Goal: Task Accomplishment & Management: Use online tool/utility

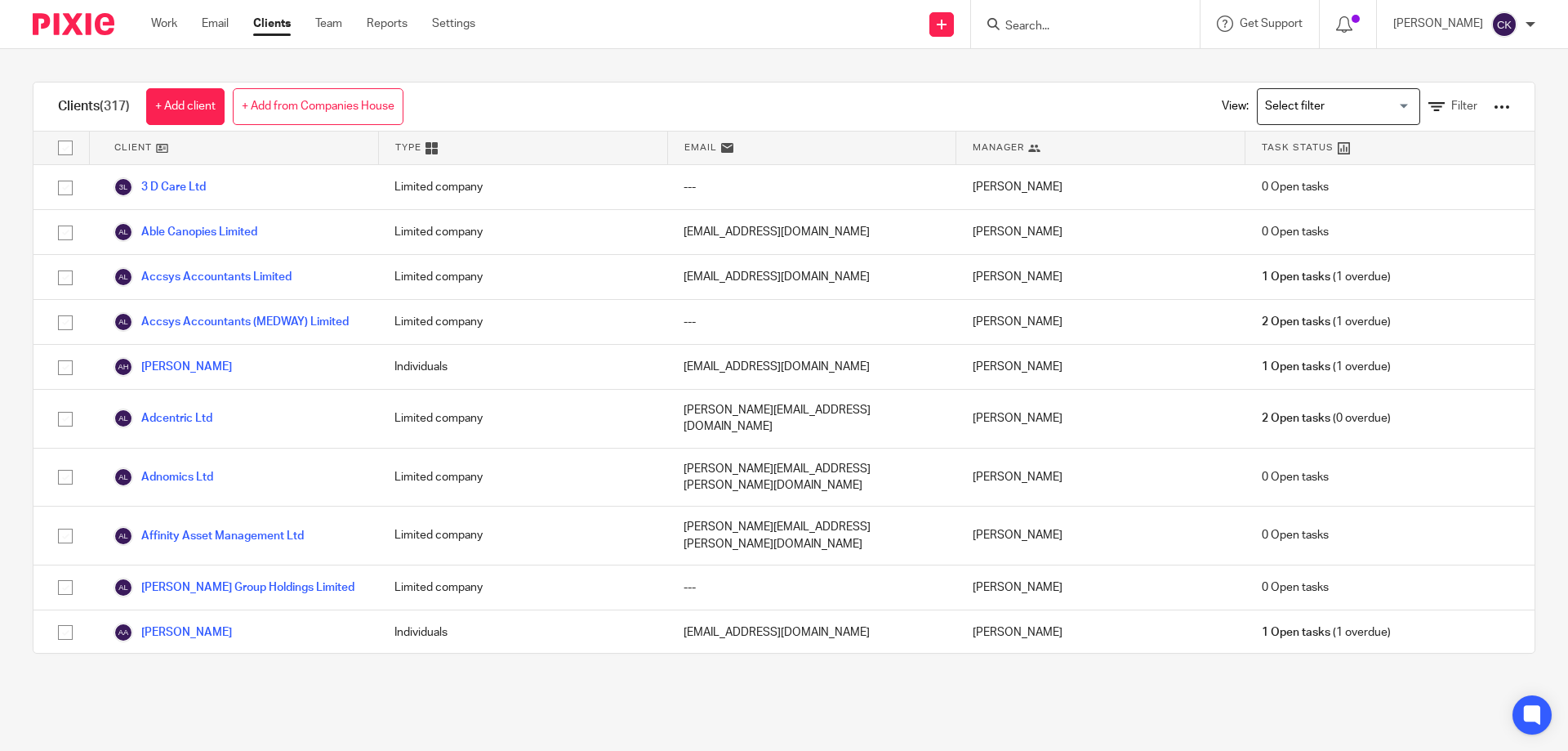
click at [1071, 12] on div at bounding box center [1085, 24] width 229 height 48
click at [1041, 20] on input "Search" at bounding box center [1076, 27] width 147 height 15
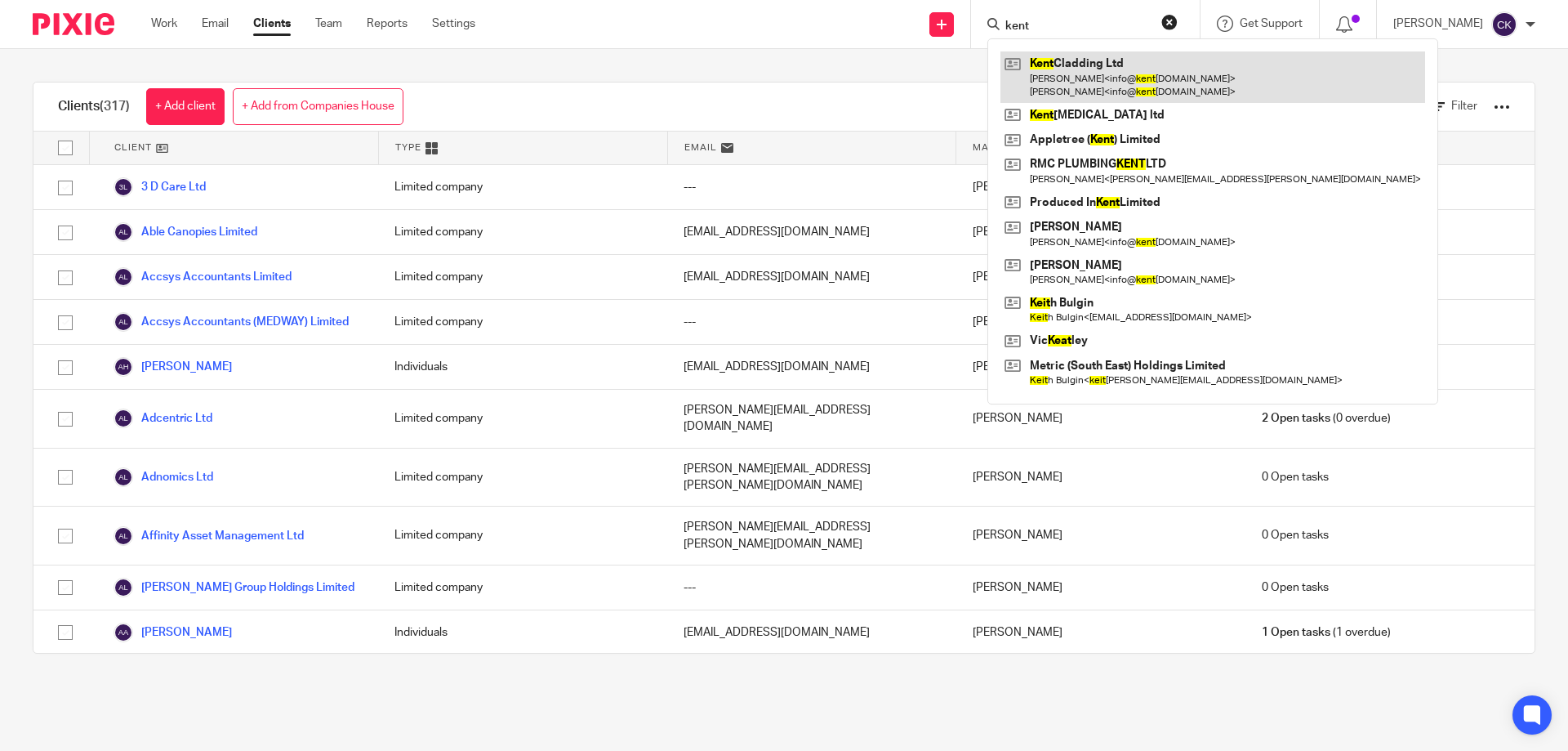
type input "kent"
click at [1065, 57] on link at bounding box center [1212, 77] width 424 height 51
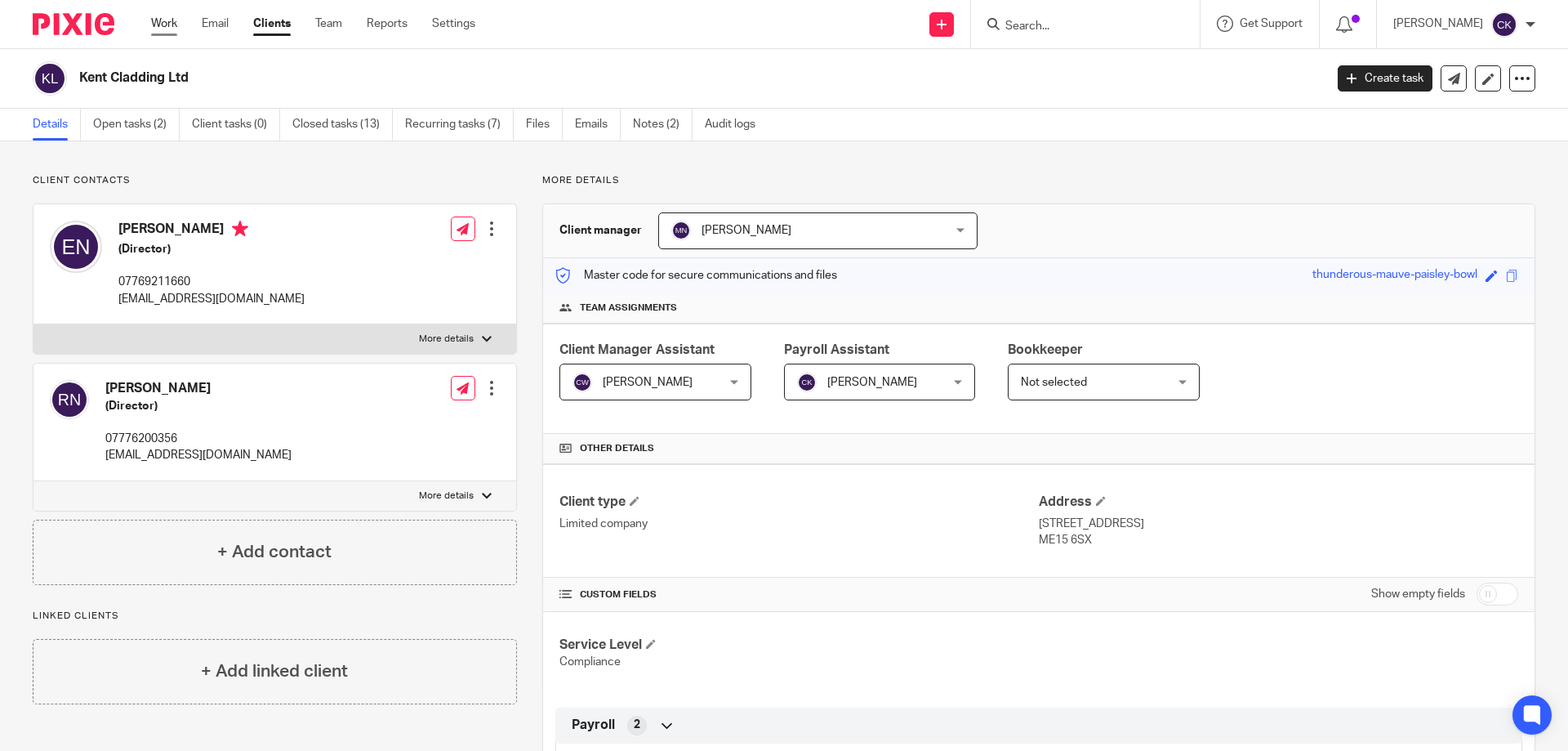
click at [159, 28] on link "Work" at bounding box center [164, 23] width 26 height 16
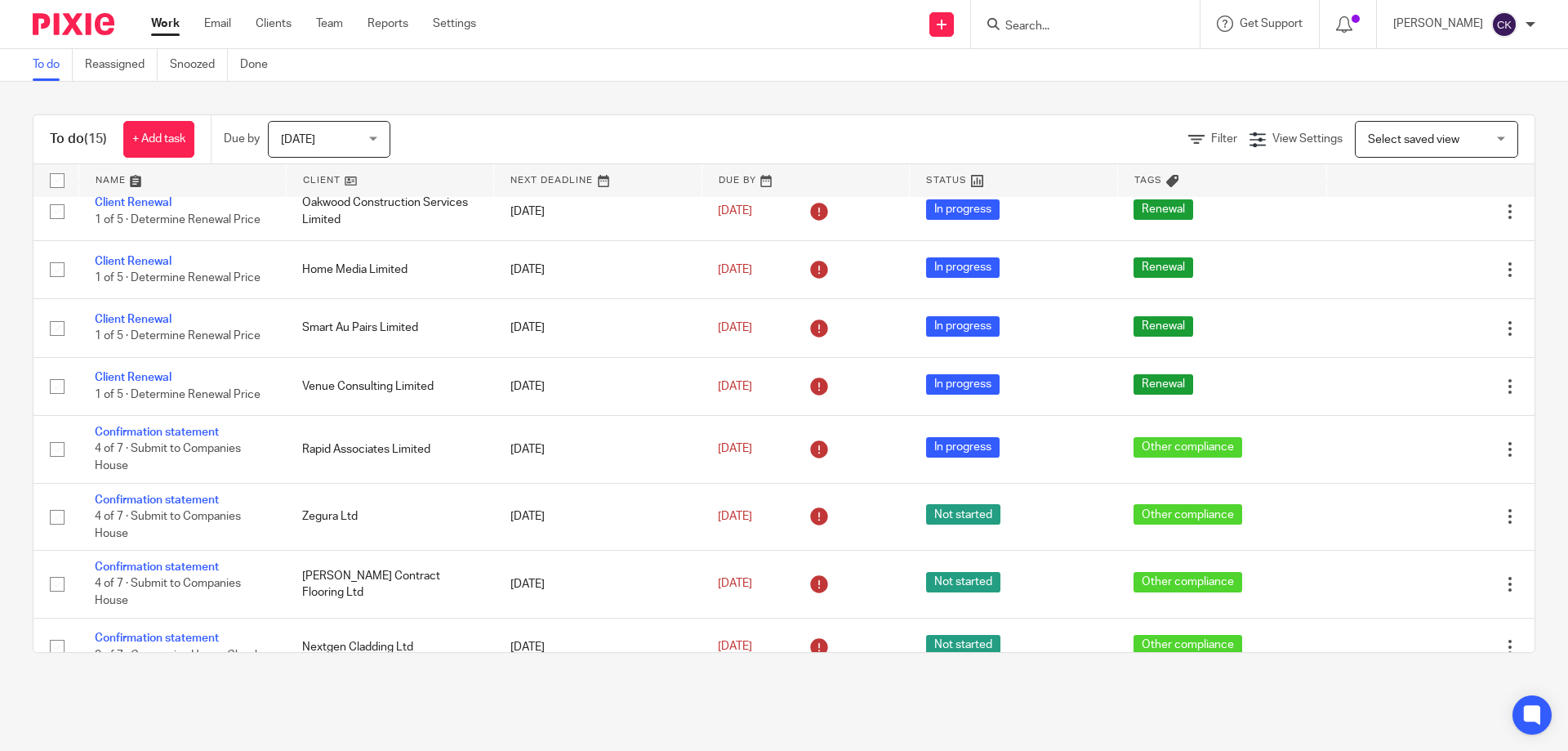
scroll to position [447, 0]
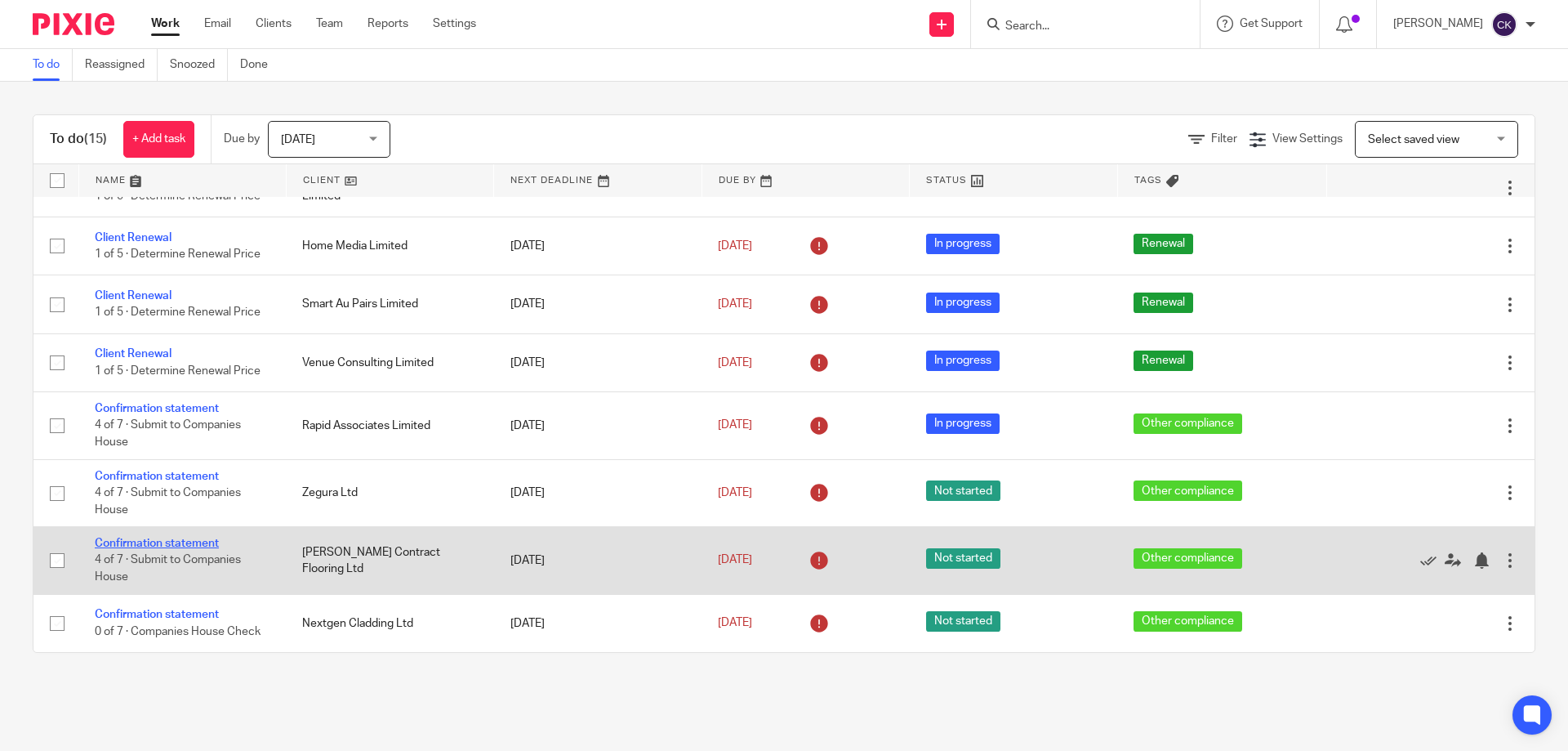
click at [183, 544] on link "Confirmation statement" at bounding box center [157, 543] width 125 height 12
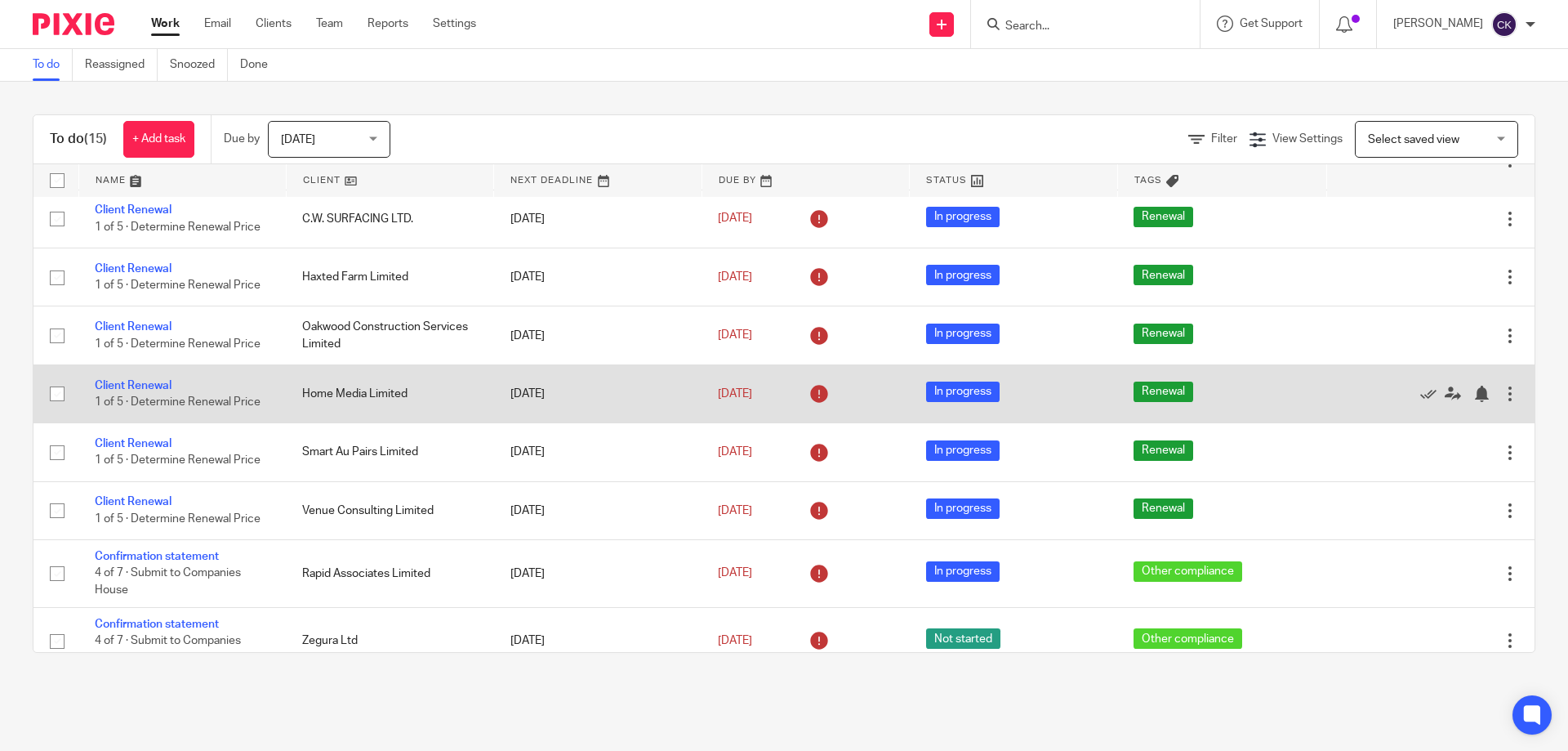
scroll to position [447, 0]
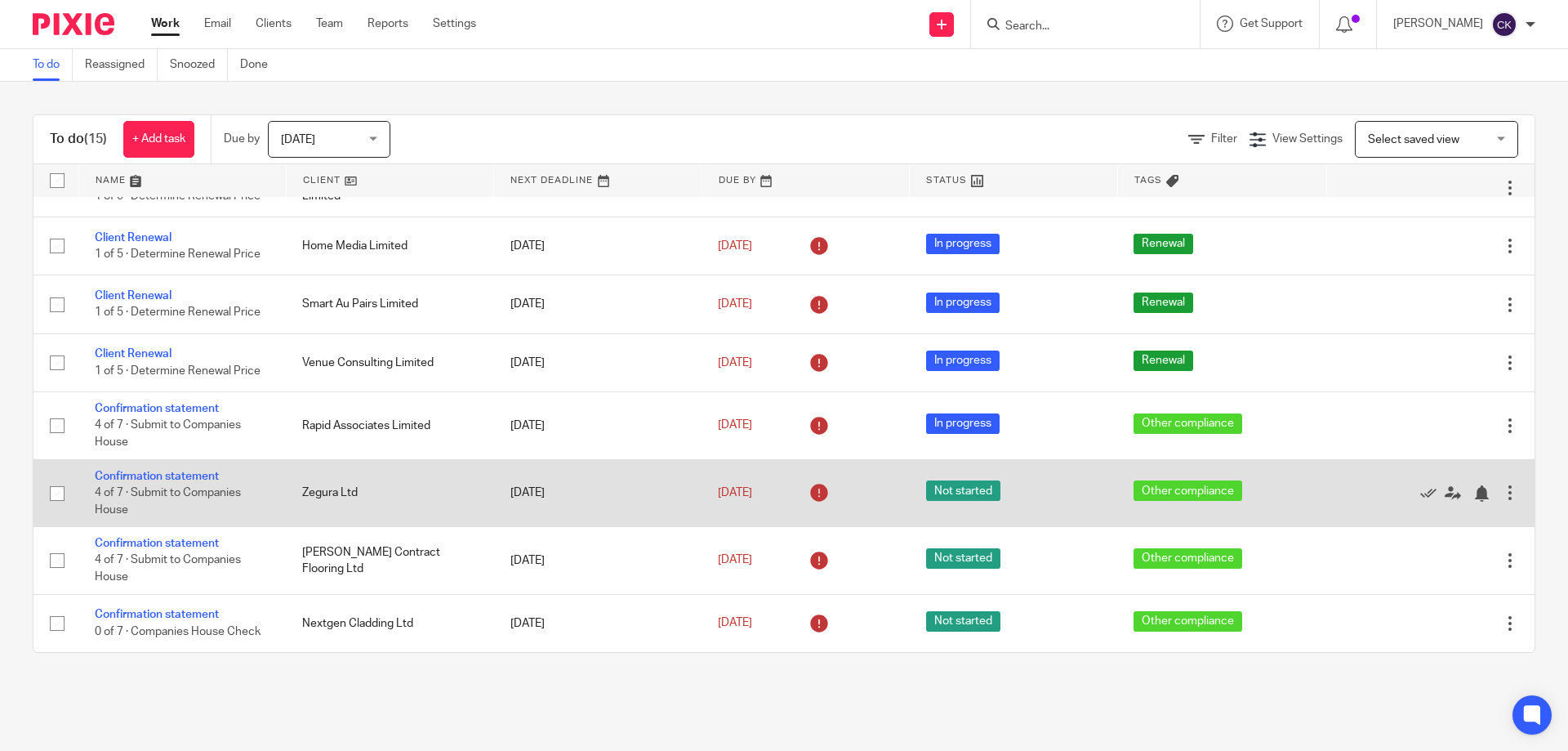
click at [323, 499] on td "Zegura Ltd" at bounding box center [389, 492] width 207 height 67
click at [193, 480] on link "Confirmation statement" at bounding box center [157, 476] width 125 height 12
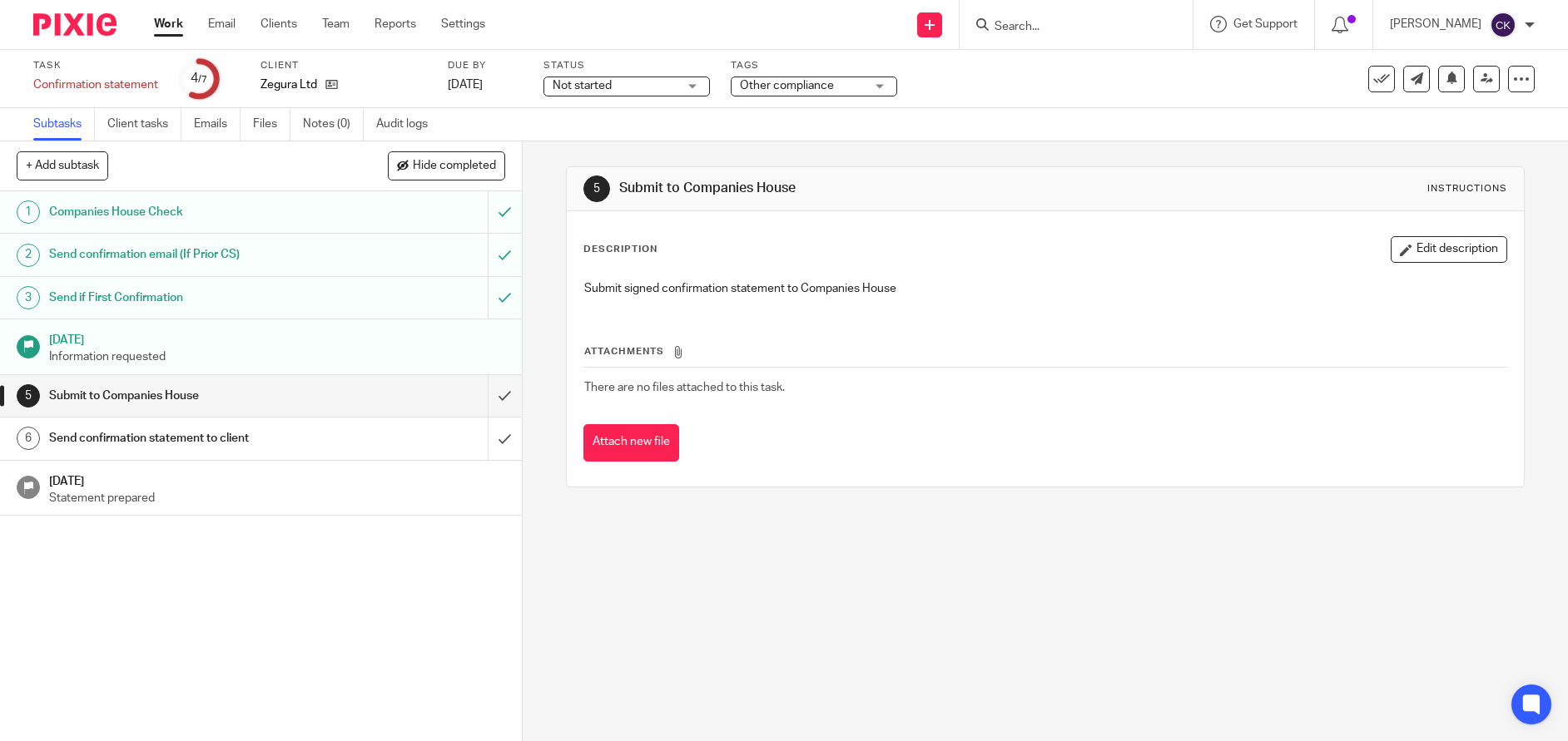
click at [481, 412] on input "submit" at bounding box center [261, 396] width 522 height 42
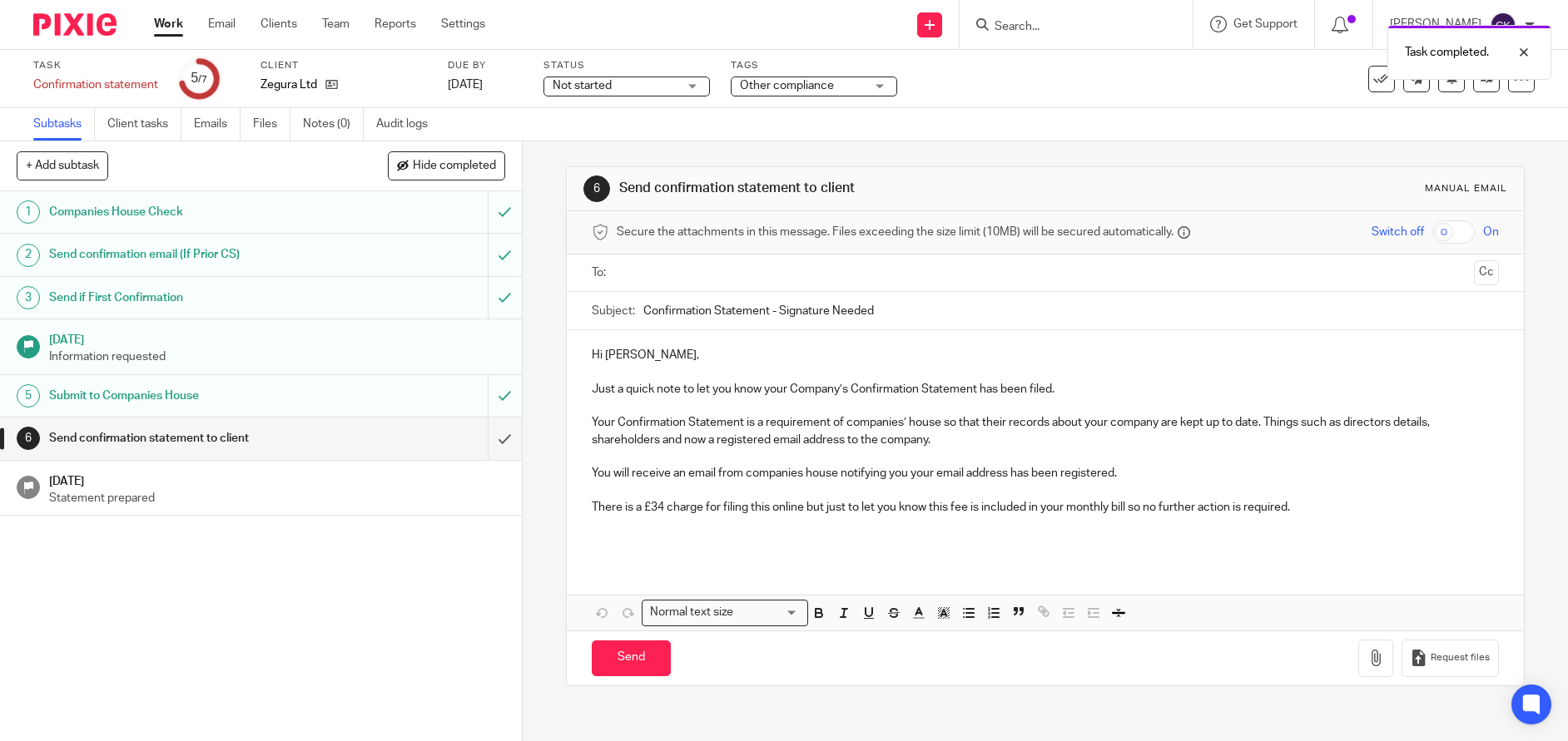
drag, startPoint x: 962, startPoint y: 306, endPoint x: 778, endPoint y: 315, distance: 184.2
click at [780, 315] on input "Confirmation Statement - Signature Needed" at bounding box center [1070, 310] width 855 height 37
type input "Confirmation Statement Zegura Limited"
click at [617, 352] on p "Hi [PERSON_NAME]," at bounding box center [1045, 355] width 906 height 16
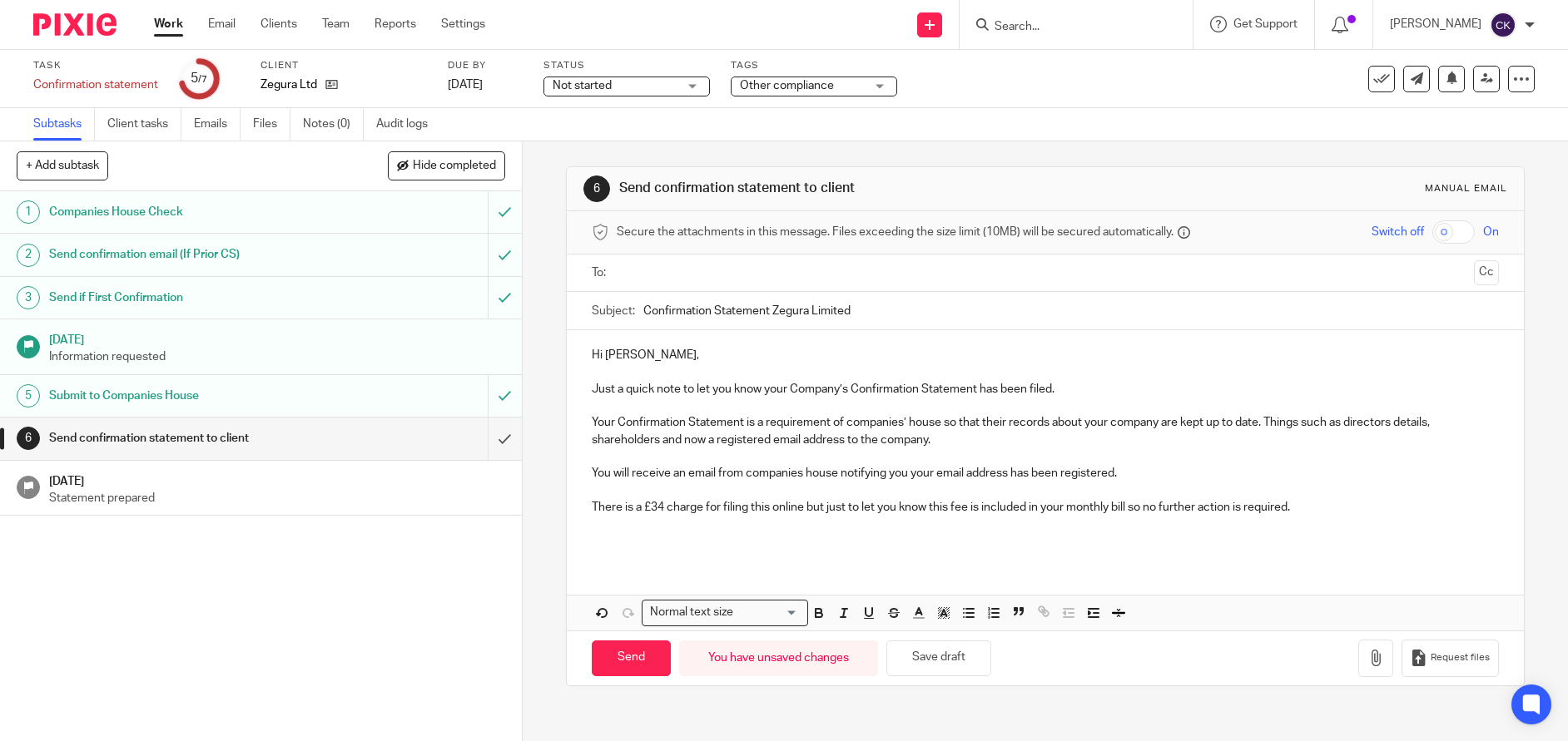
click at [658, 269] on input "text" at bounding box center [1044, 273] width 844 height 19
click at [1474, 273] on button "Cc" at bounding box center [1486, 274] width 25 height 25
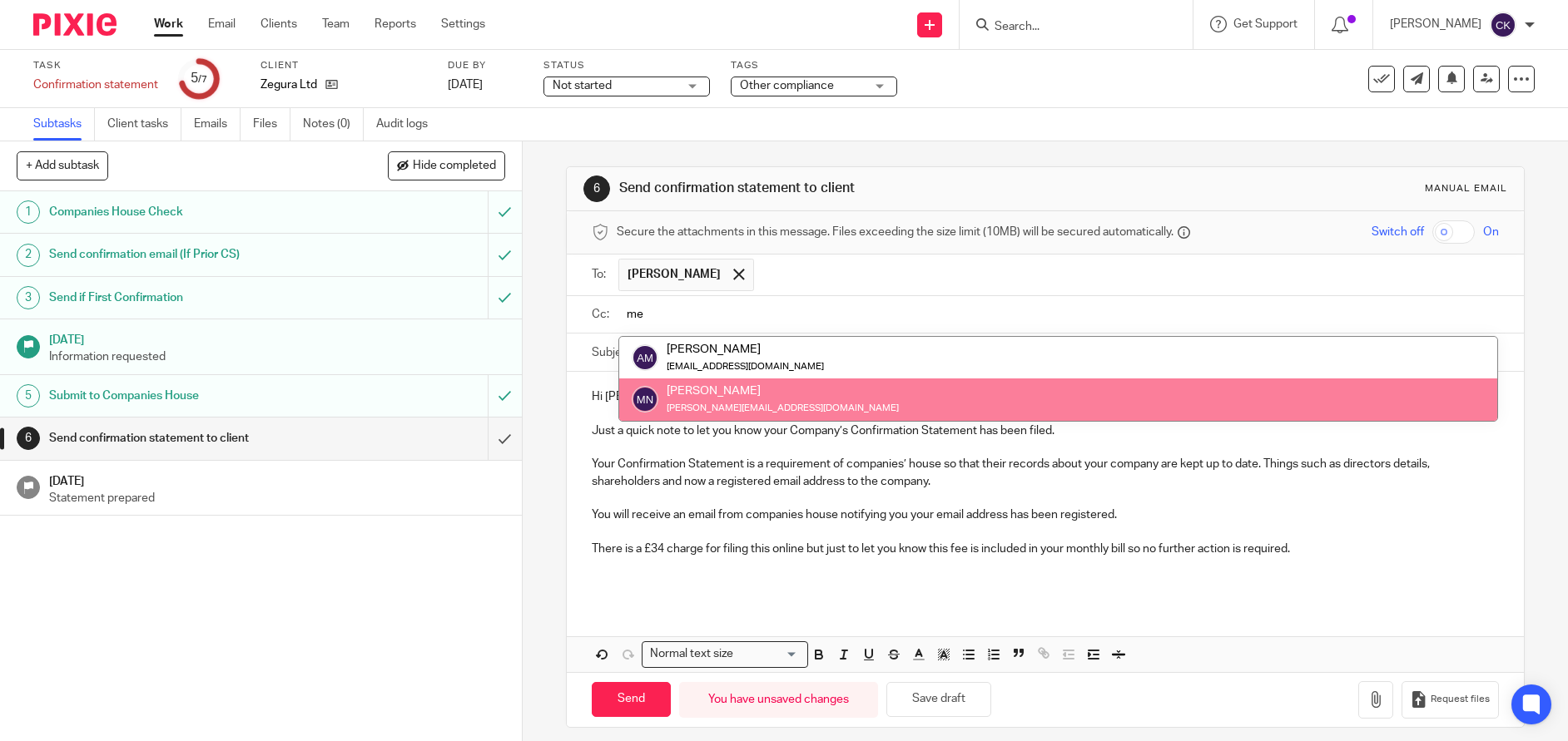
type input "me"
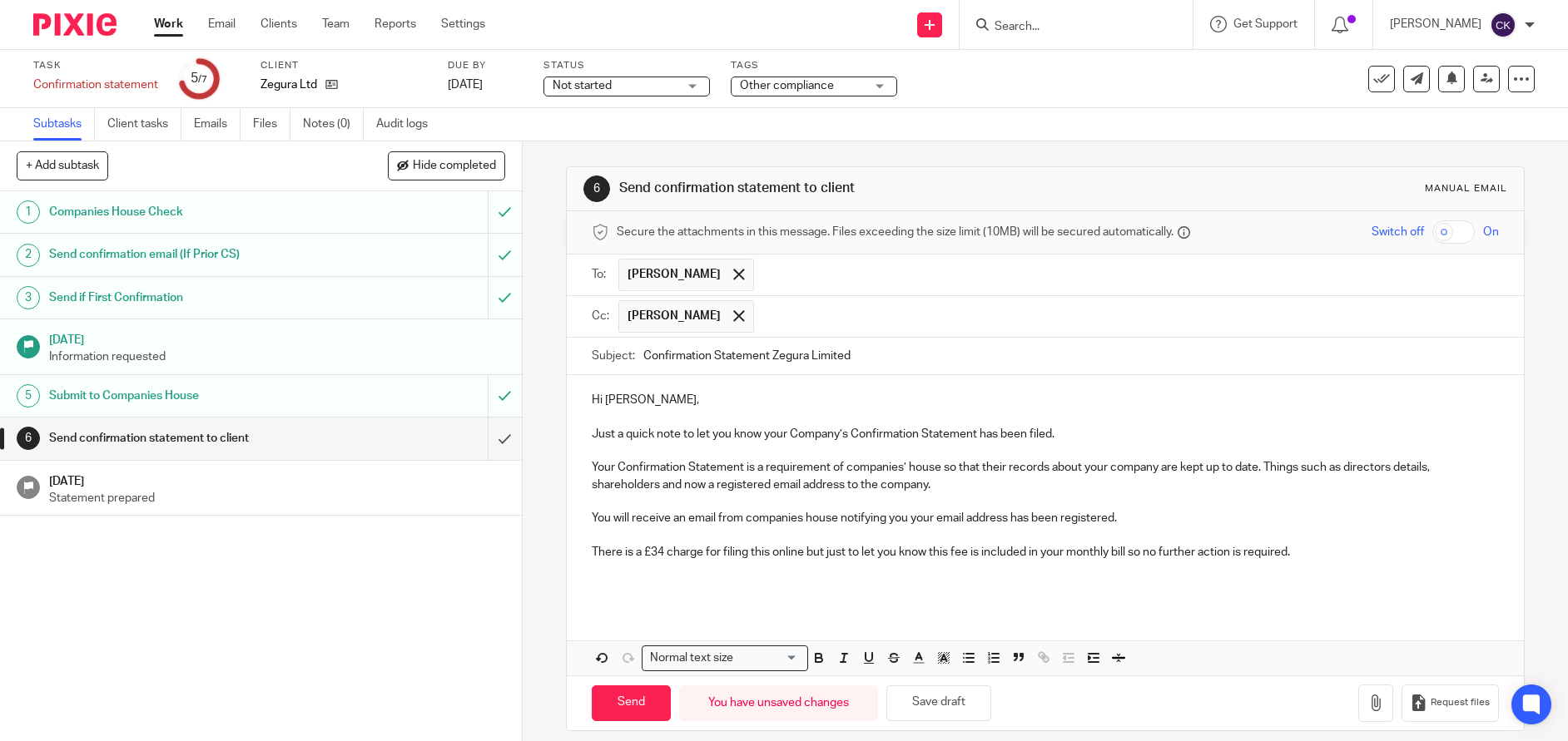
click at [606, 597] on div "Hi Tony, Just a quick note to let you know your Company’s Confirmation Statemen…" at bounding box center [1044, 490] width 956 height 231
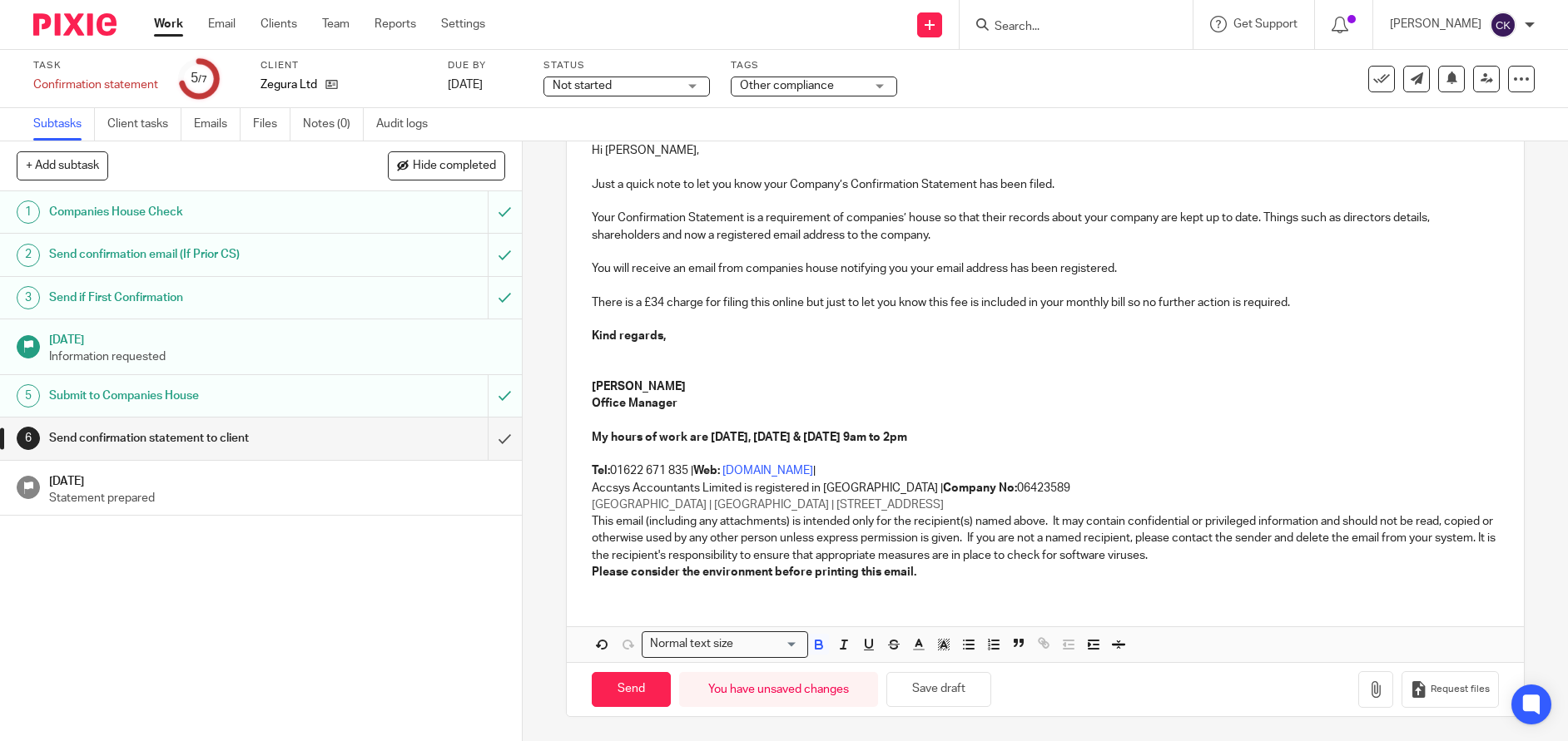
scroll to position [250, 0]
click at [1367, 692] on icon "button" at bounding box center [1375, 688] width 16 height 16
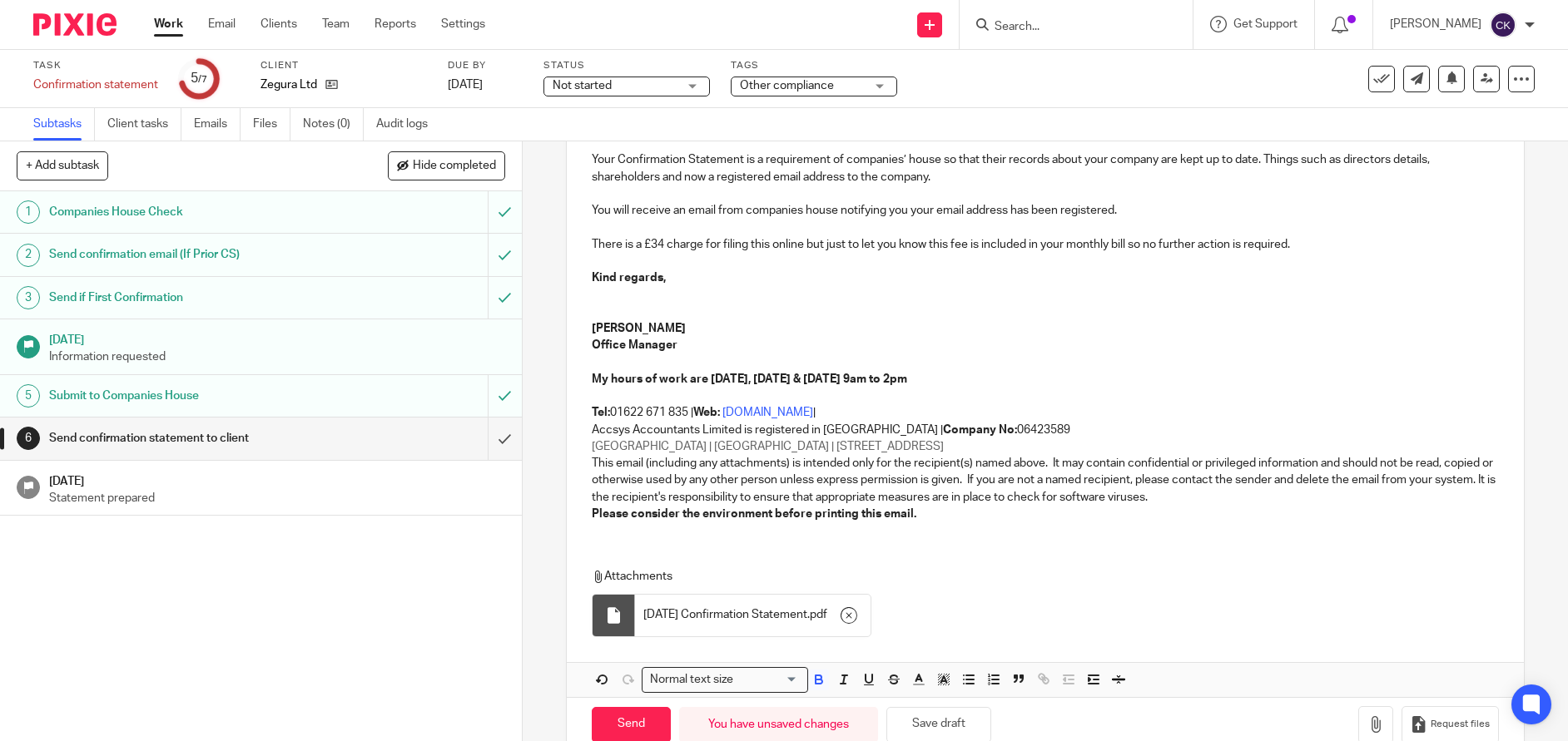
scroll to position [344, 0]
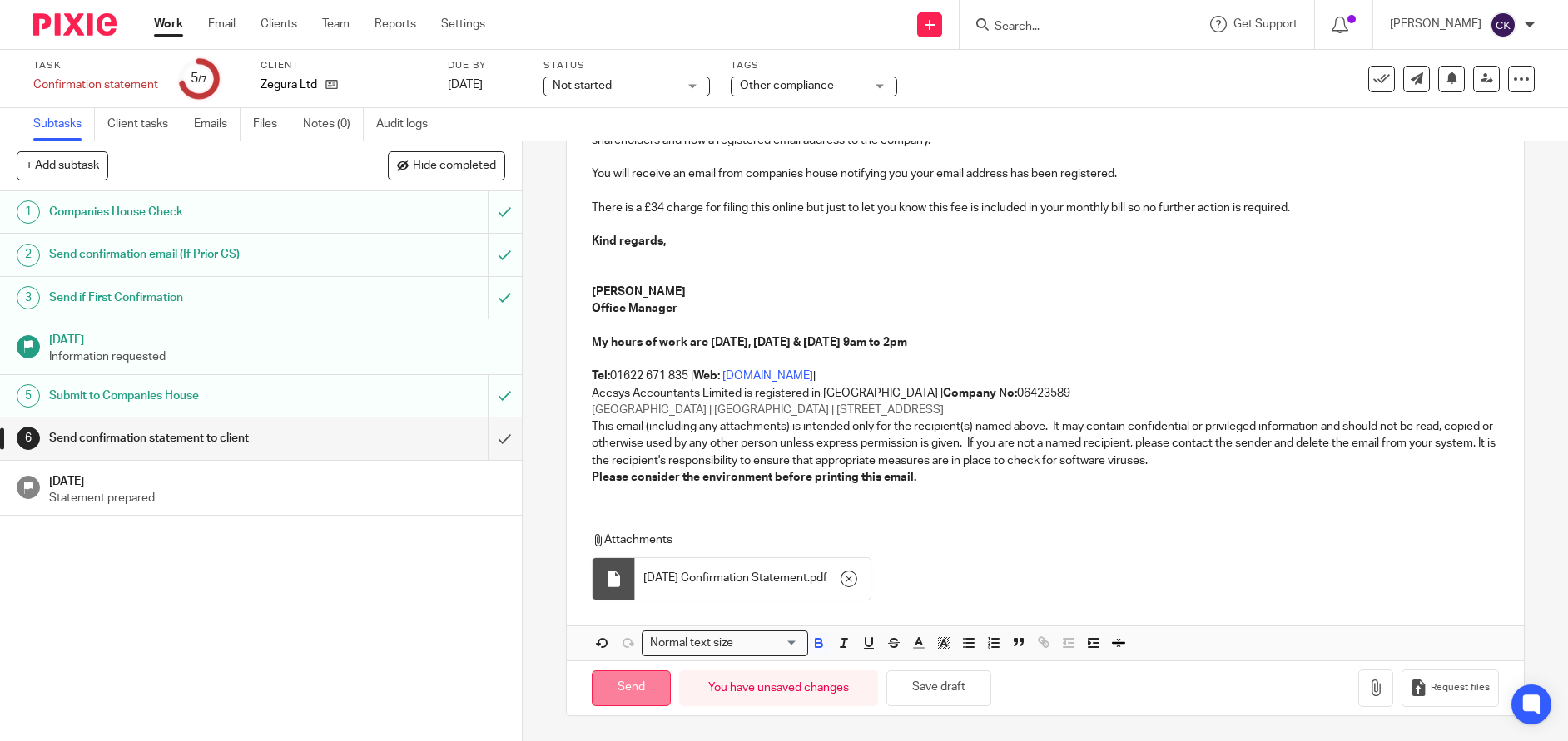
click at [615, 686] on input "Send" at bounding box center [631, 688] width 79 height 35
type input "Sent"
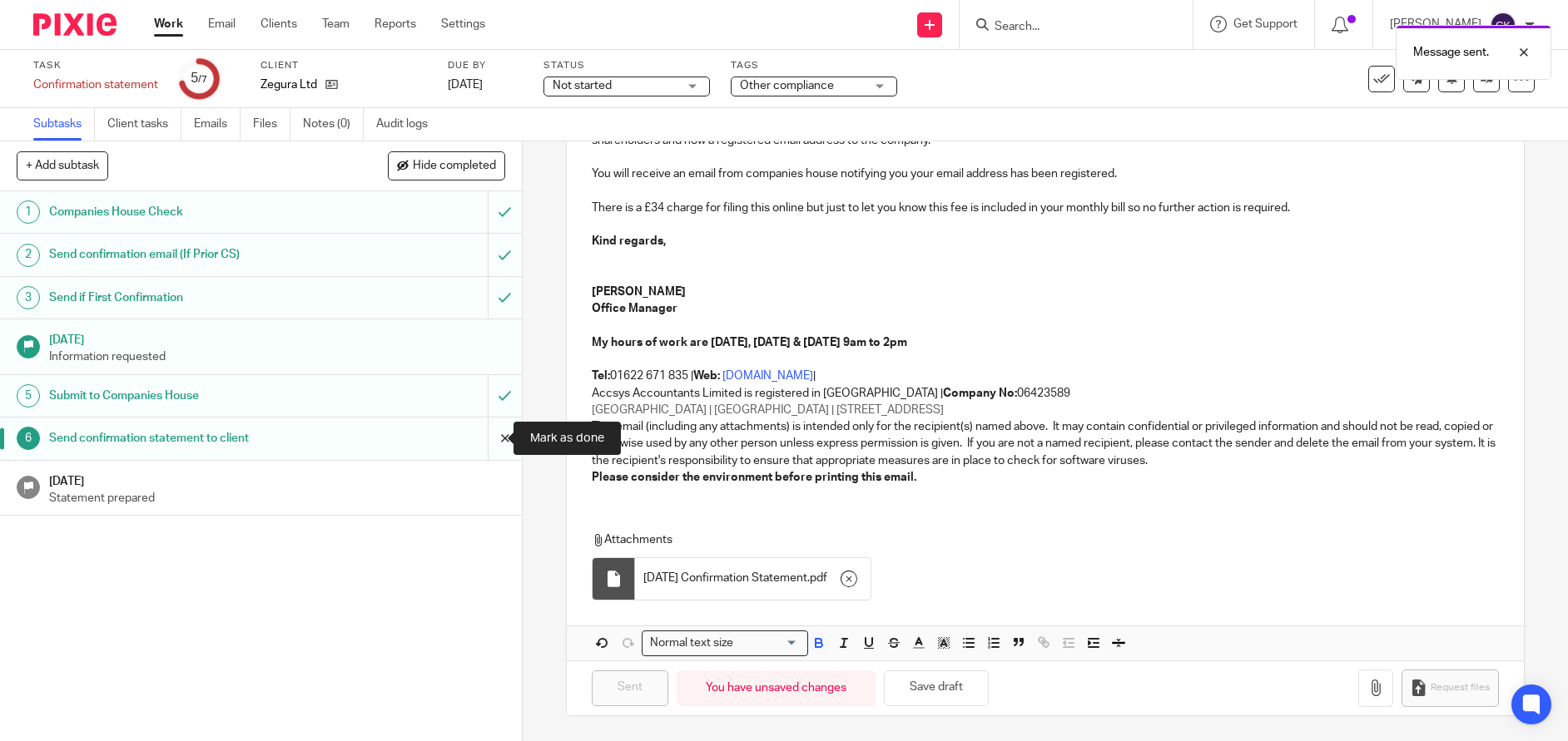
click at [482, 438] on input "submit" at bounding box center [261, 438] width 522 height 42
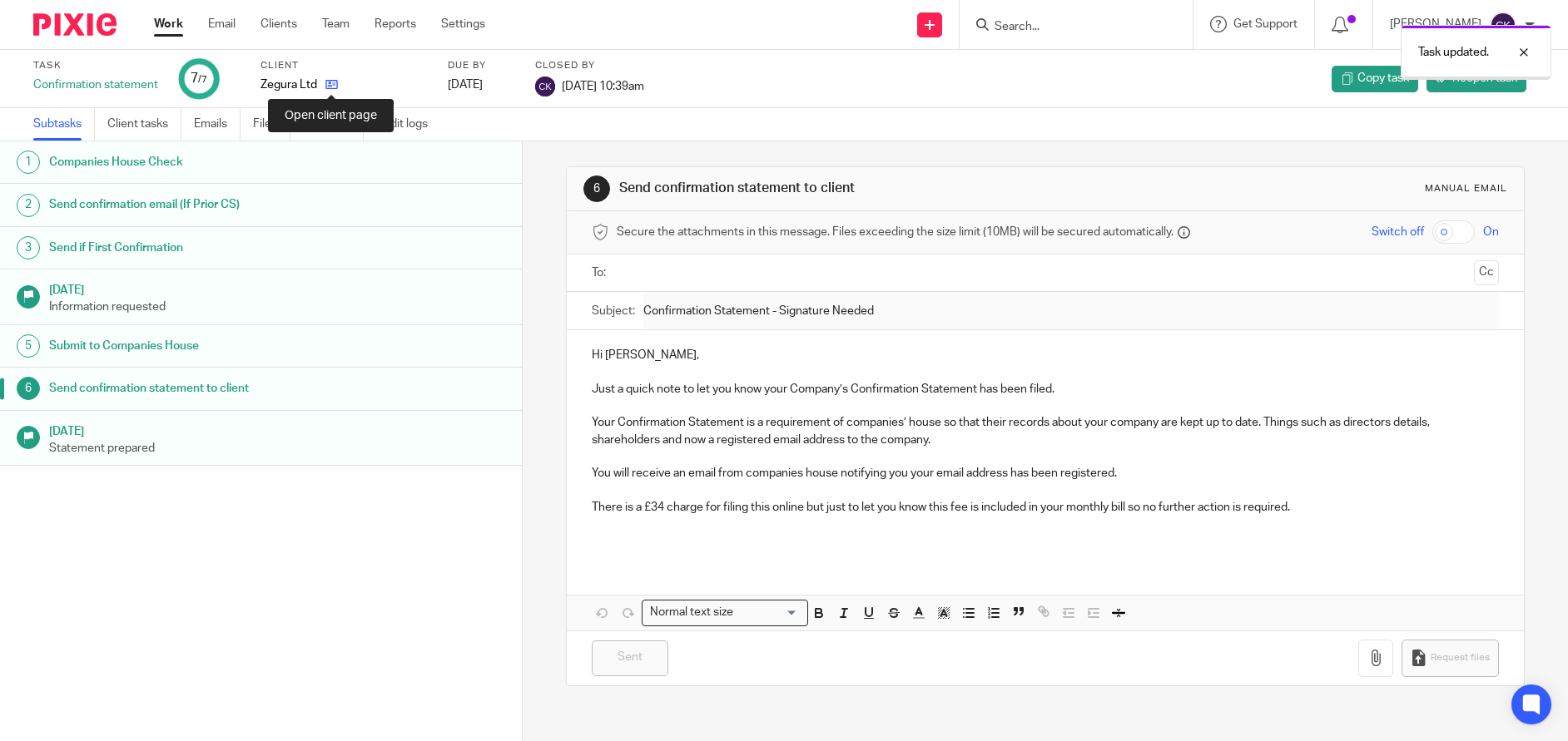
click at [331, 82] on icon at bounding box center [332, 84] width 13 height 13
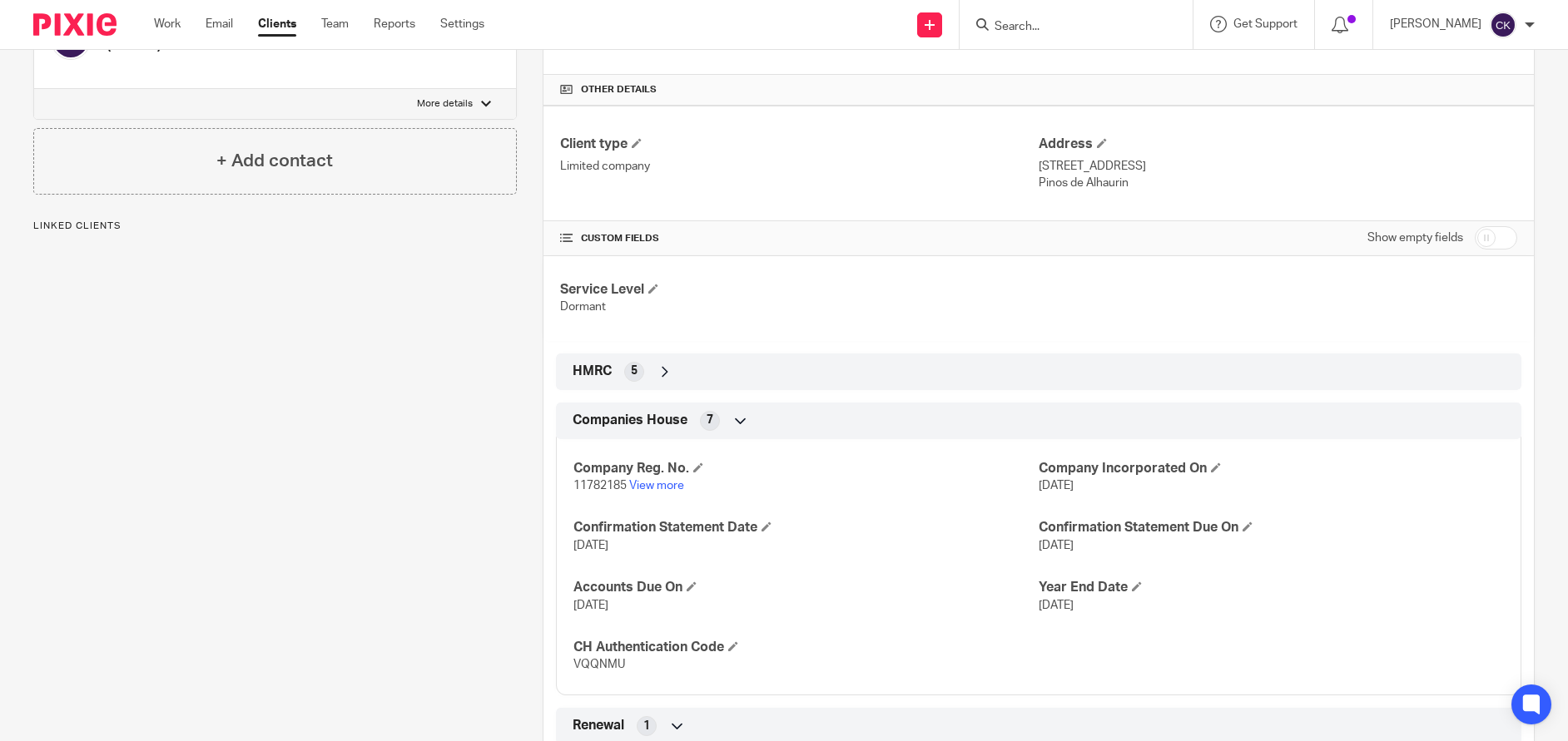
scroll to position [416, 0]
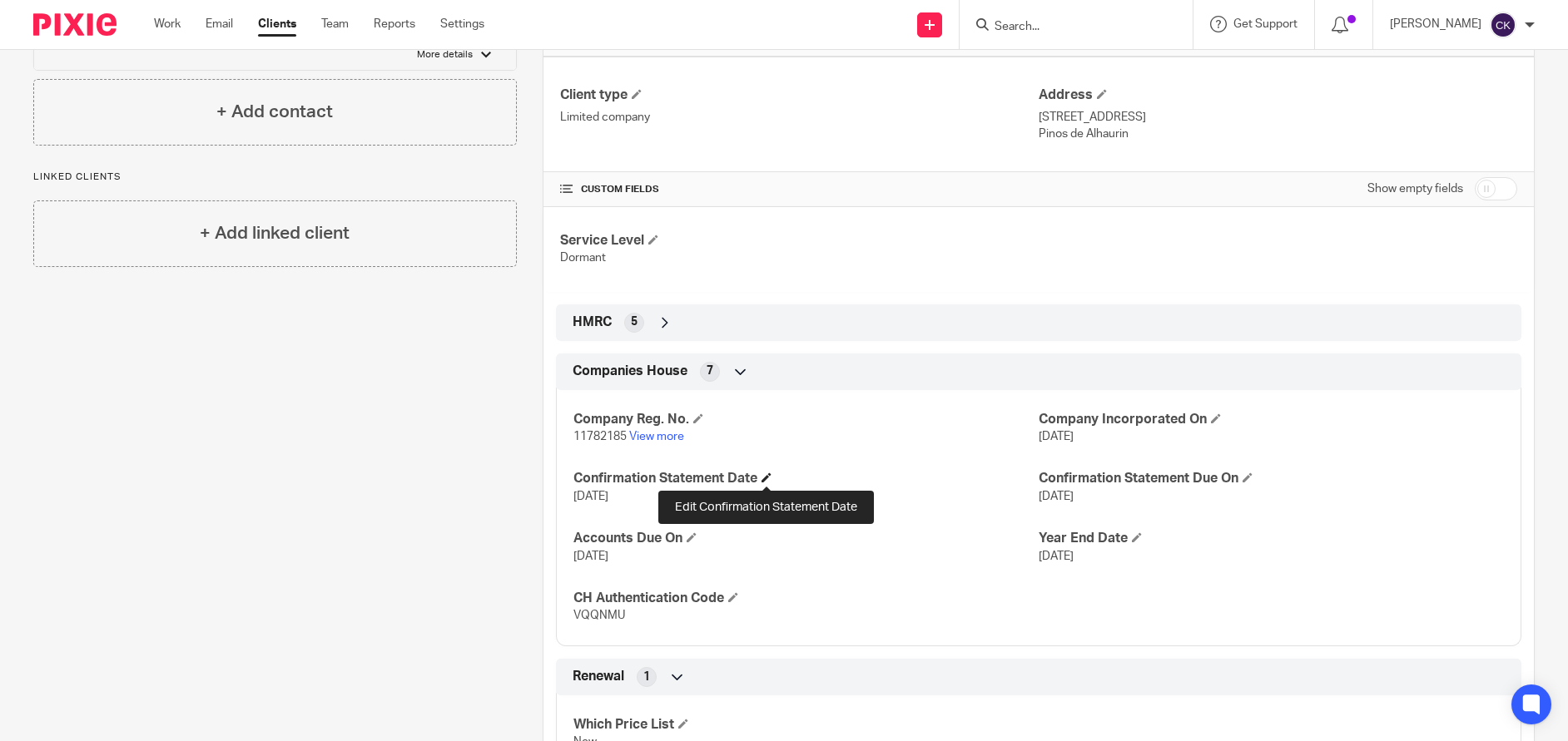
click at [763, 476] on span at bounding box center [766, 476] width 10 height 10
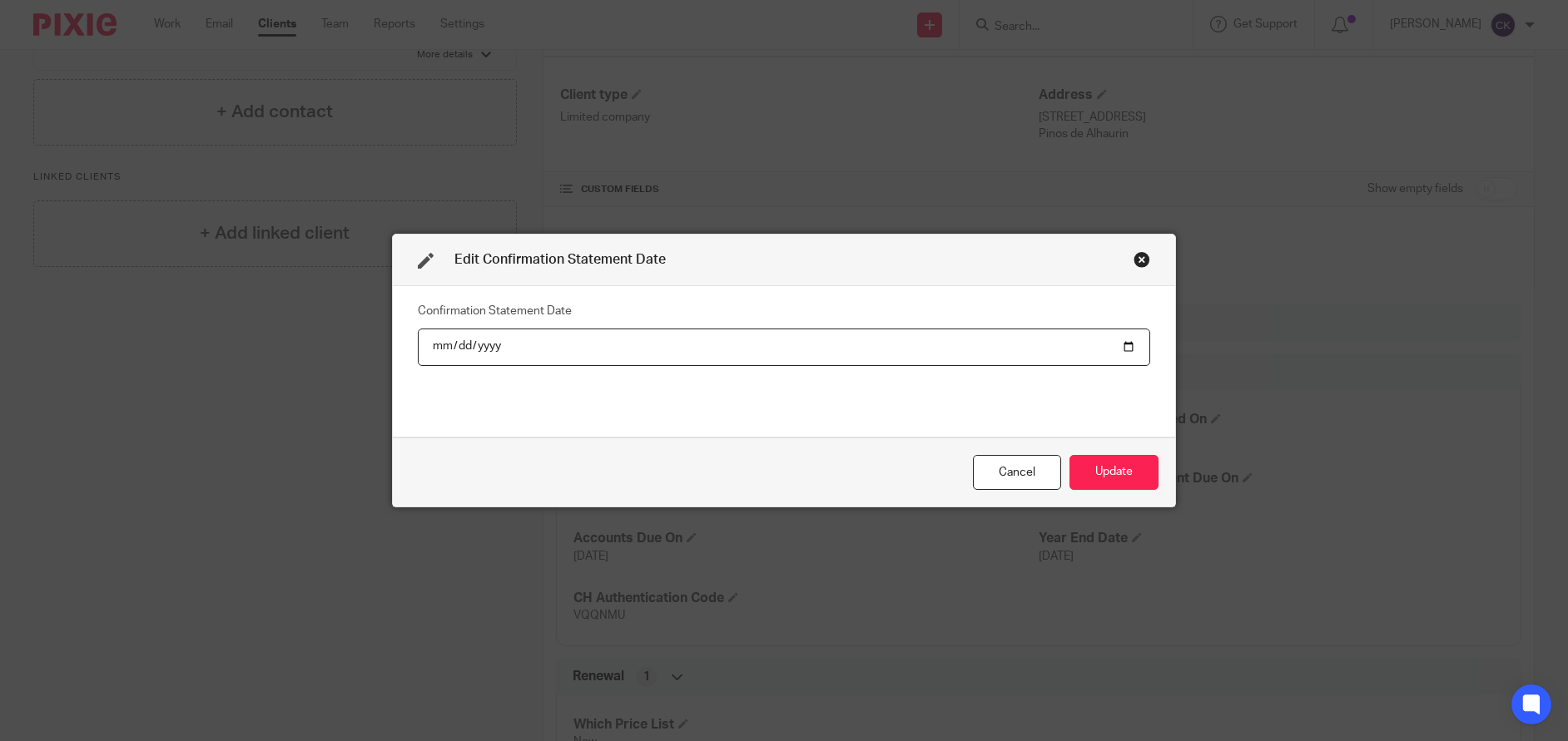
click at [492, 342] on input "2025-08-16" at bounding box center [784, 347] width 732 height 37
click at [492, 348] on input "2025-08-16" at bounding box center [784, 347] width 732 height 37
type input "2026-08-16"
click at [1100, 472] on button "Update" at bounding box center [1114, 472] width 89 height 35
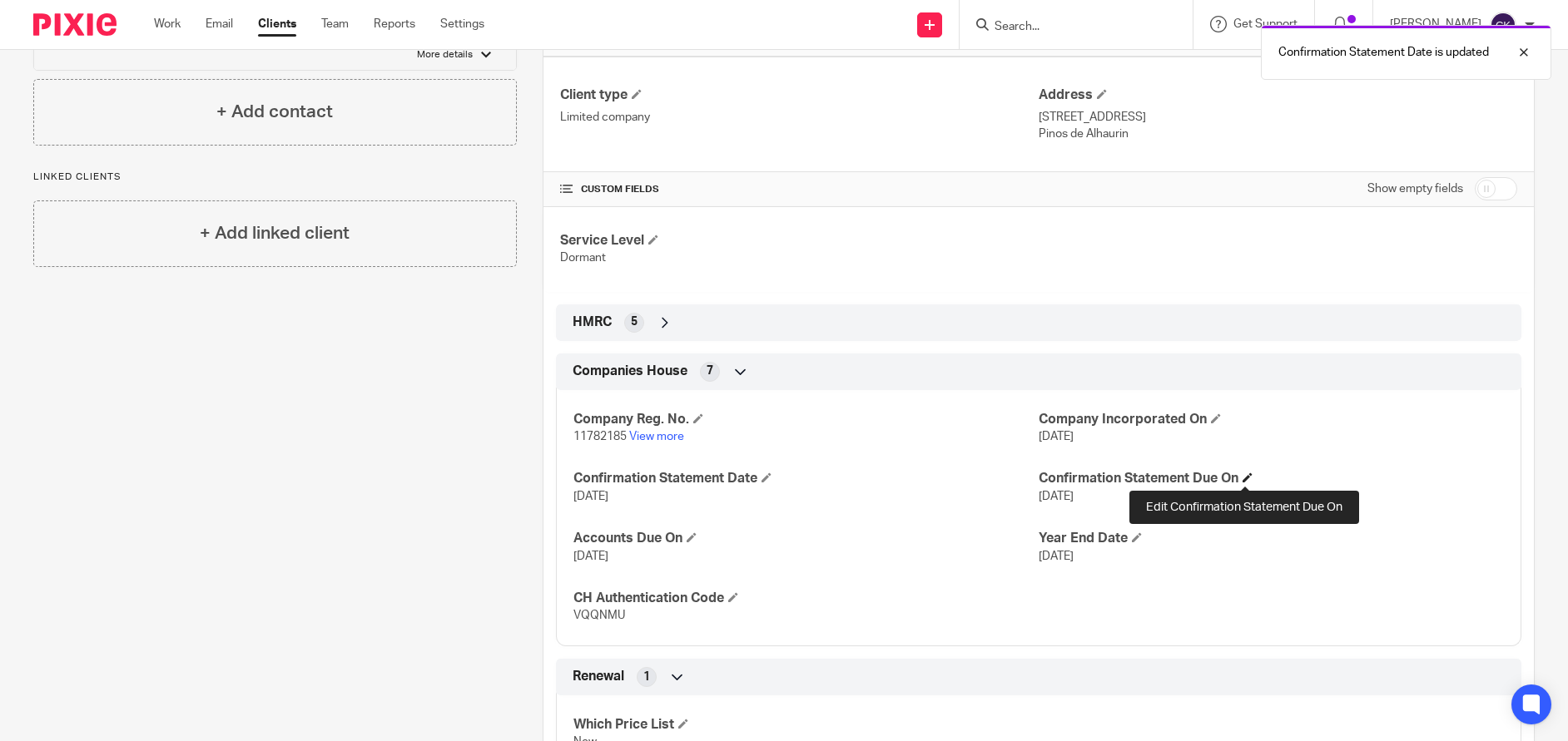
click at [1246, 476] on span at bounding box center [1247, 476] width 10 height 10
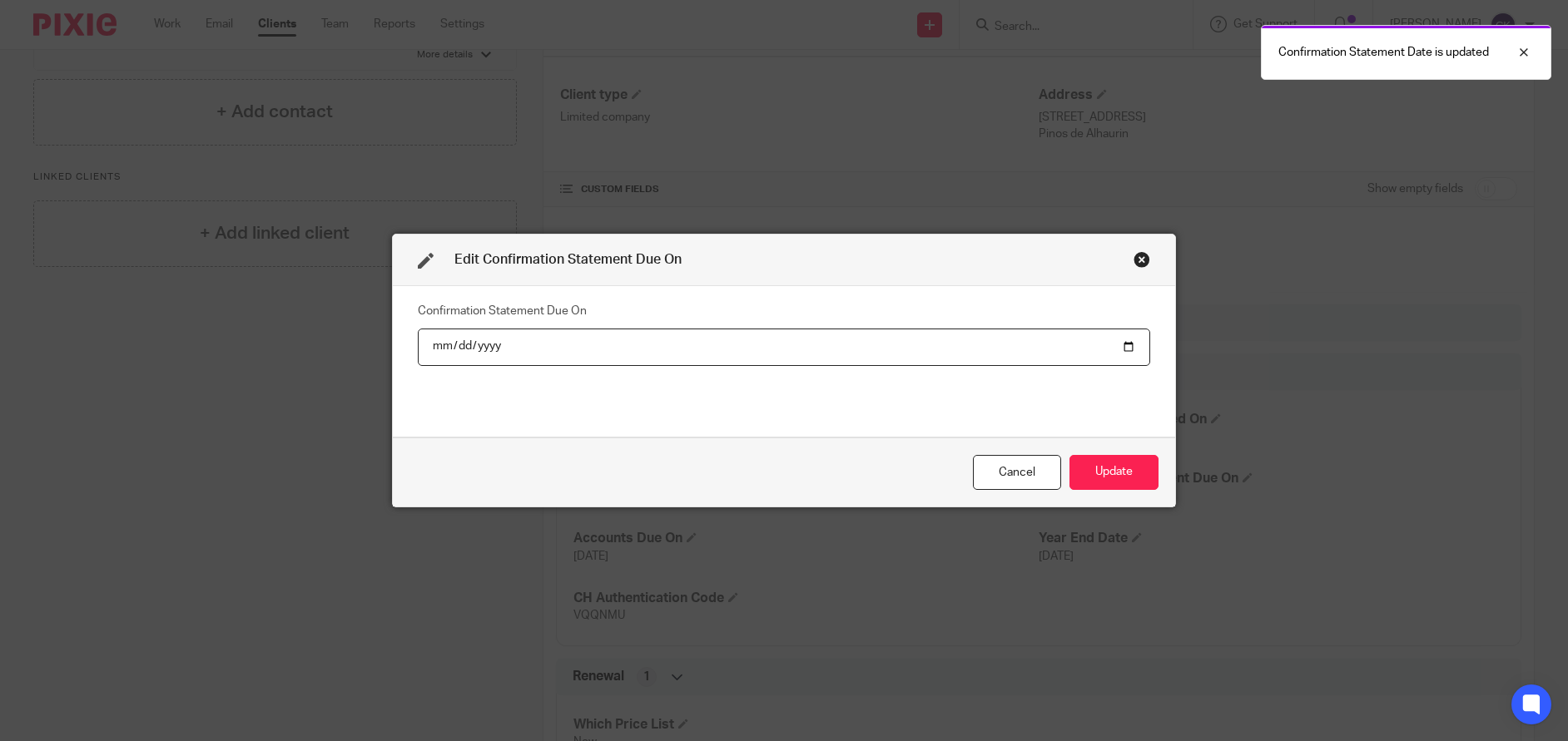
click at [483, 348] on input "2025-08-30" at bounding box center [784, 347] width 732 height 37
type input "2026-08-30"
click at [1081, 486] on button "Update" at bounding box center [1114, 472] width 89 height 35
